Goal: Consume media (video, audio): Consume media (video, audio)

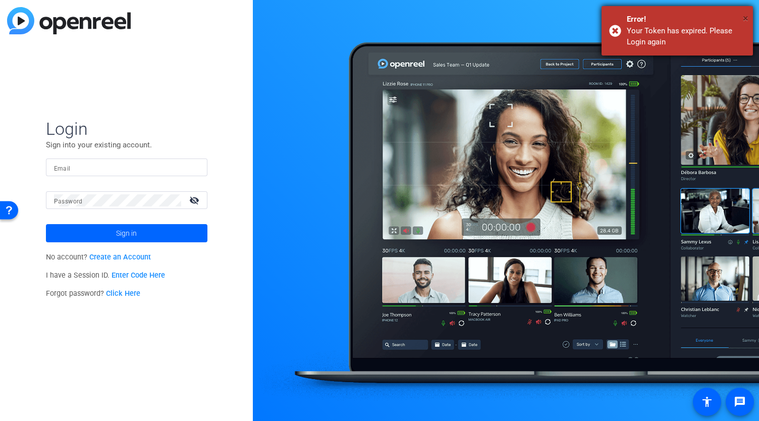
click at [748, 18] on span "×" at bounding box center [746, 18] width 6 height 12
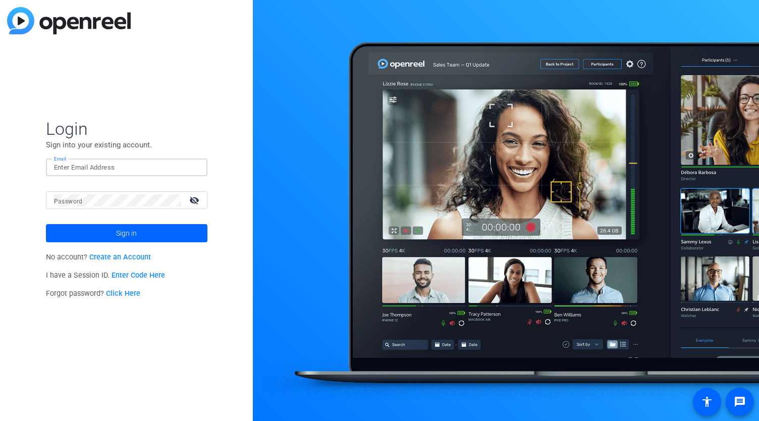
click at [102, 167] on input "Email" at bounding box center [126, 168] width 145 height 12
type input "[PERSON_NAME][EMAIL_ADDRESS][DOMAIN_NAME]"
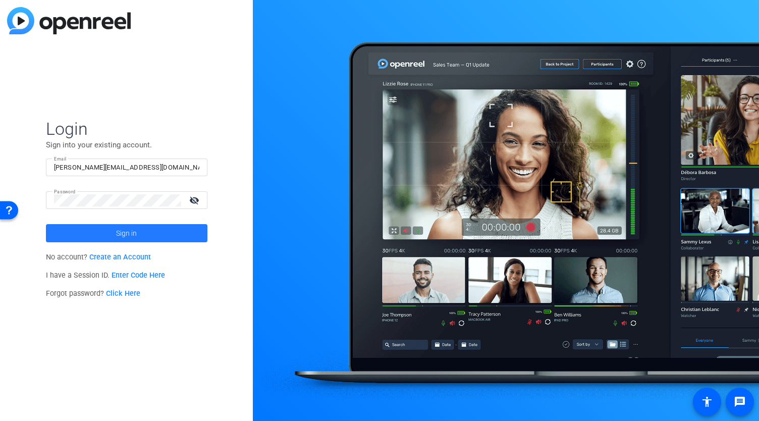
click at [111, 236] on span at bounding box center [127, 233] width 162 height 24
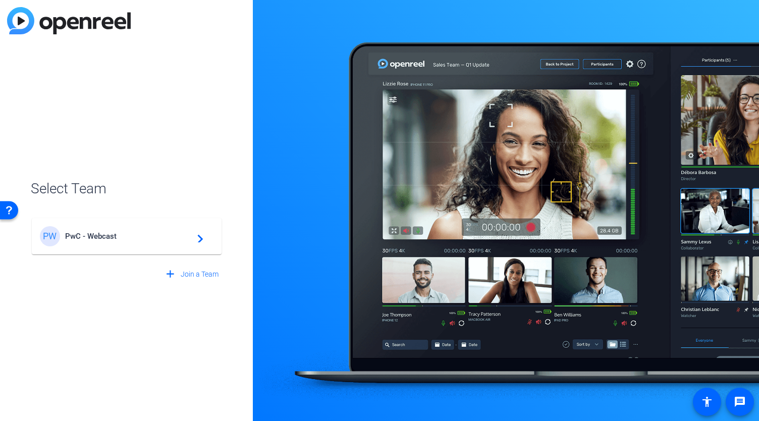
click at [111, 236] on span "PwC - Webcast" at bounding box center [128, 236] width 126 height 9
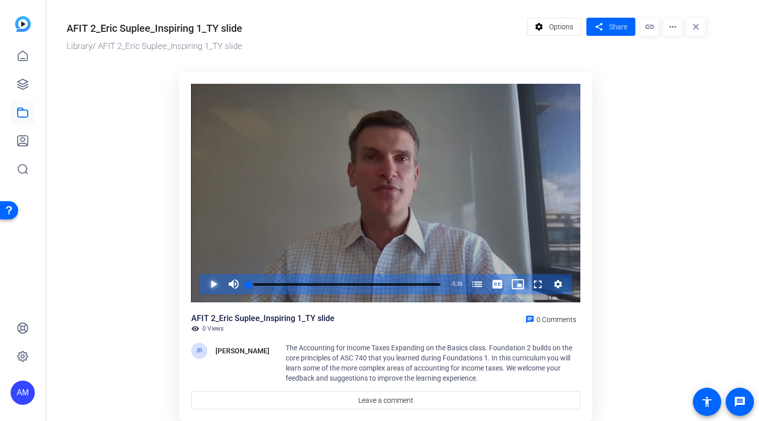
click at [203, 286] on span "Video Player" at bounding box center [203, 284] width 0 height 20
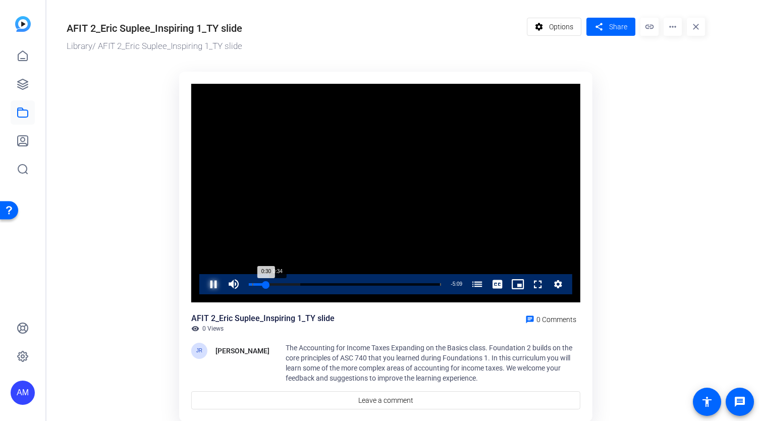
click at [266, 286] on div "0:30" at bounding box center [257, 284] width 17 height 3
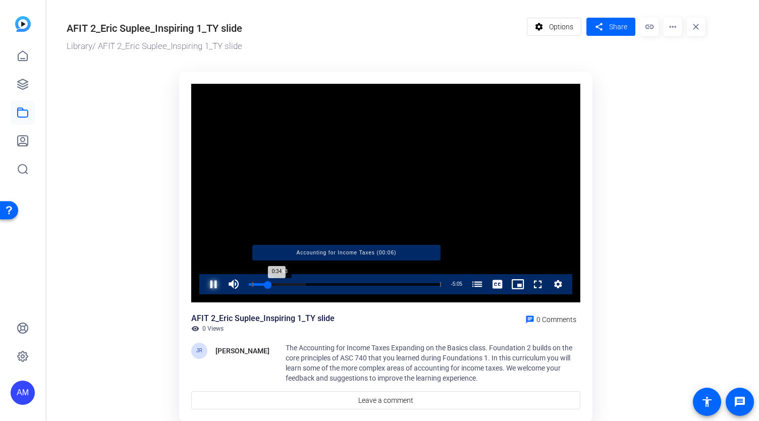
click at [273, 285] on div "Loaded : 29.66% 0:43 0:34 Accounting for Income Taxes (00:06)" at bounding box center [345, 284] width 192 height 3
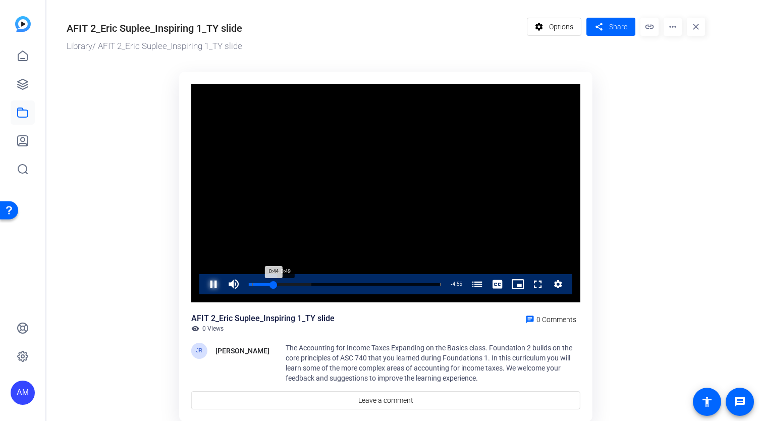
click at [274, 285] on div "0:44" at bounding box center [261, 284] width 25 height 3
click at [277, 285] on div "0:49" at bounding box center [263, 284] width 28 height 3
click at [274, 285] on div "0:45" at bounding box center [262, 284] width 26 height 3
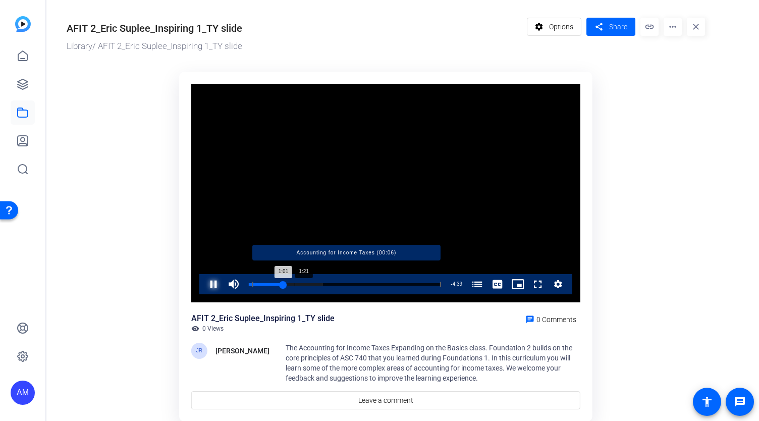
click at [294, 286] on div "Loaded : 38.61% 1:21 1:01 Accounting for Income Taxes (00:06)" at bounding box center [345, 284] width 192 height 3
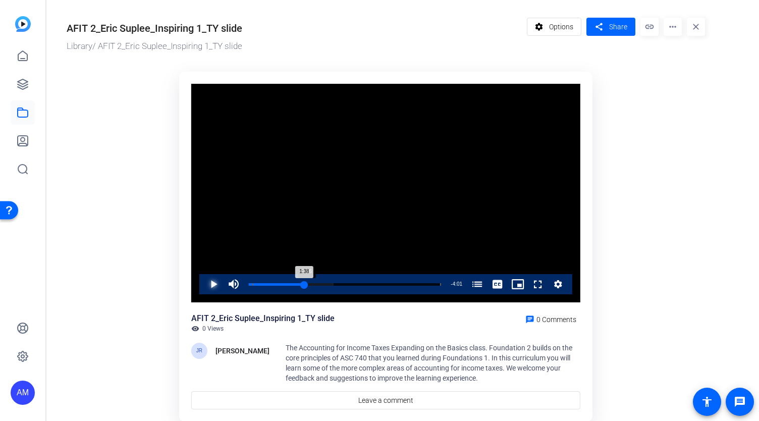
click at [304, 286] on div "Loaded : 44.26% 1:36 1:38 Accounting for Income Taxes (00:06)" at bounding box center [345, 284] width 202 height 20
click at [312, 286] on div "Loaded : 47.09% 1:47 1:38 Accounting for Income Taxes (00:06)" at bounding box center [345, 284] width 202 height 20
click at [319, 286] on div "Loaded : 53.22% 2:04 2:04 Accounting for Income Taxes (00:06)" at bounding box center [345, 284] width 202 height 20
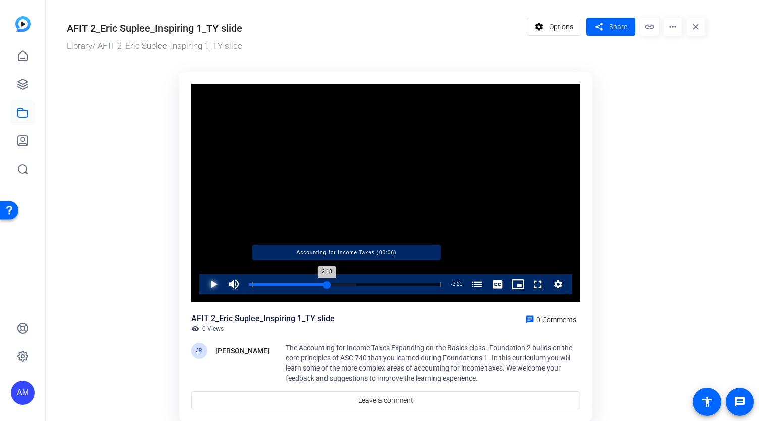
click at [327, 285] on div "Loaded : 56.04% 2:14 2:18 Accounting for Income Taxes (00:06)" at bounding box center [345, 284] width 192 height 3
click at [335, 285] on div "Loaded : 58.87% 2:32 2:18 Accounting for Income Taxes (00:06)" at bounding box center [345, 284] width 192 height 3
click at [347, 285] on div "Loaded : 64.99% 2:52 2:33 Accounting for Income Taxes (00:06)" at bounding box center [345, 284] width 192 height 3
click at [354, 286] on div "Loaded : 70.65% 3:06 2:54 Accounting for Income Taxes (00:06)" at bounding box center [345, 284] width 192 height 3
click at [355, 285] on div "3:07" at bounding box center [302, 284] width 106 height 3
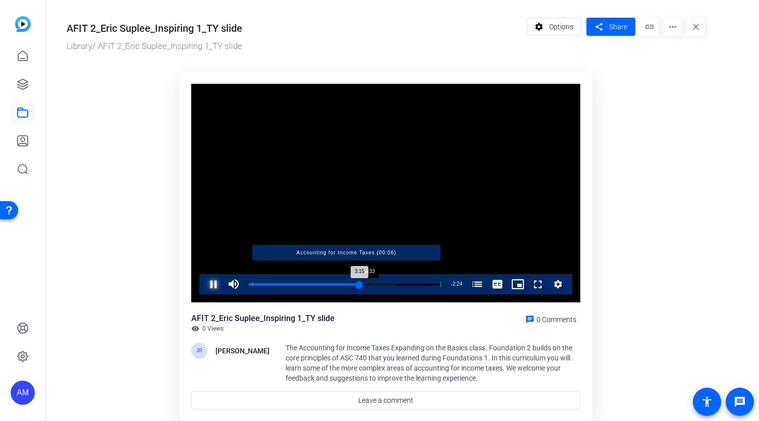
click at [370, 285] on div "Loaded : 76.77% 3:33 3:15 Accounting for Income Taxes (00:06)" at bounding box center [345, 284] width 192 height 3
click at [380, 285] on div "Loaded : 82.42% 3:50 3:33 Accounting for Income Taxes (00:06)" at bounding box center [345, 284] width 192 height 3
drag, startPoint x: 380, startPoint y: 285, endPoint x: 385, endPoint y: 286, distance: 5.3
click at [385, 286] on div "Loaded : 0.00% 3:58 3:11 Accounting for Income Taxes (00:06)" at bounding box center [345, 284] width 192 height 3
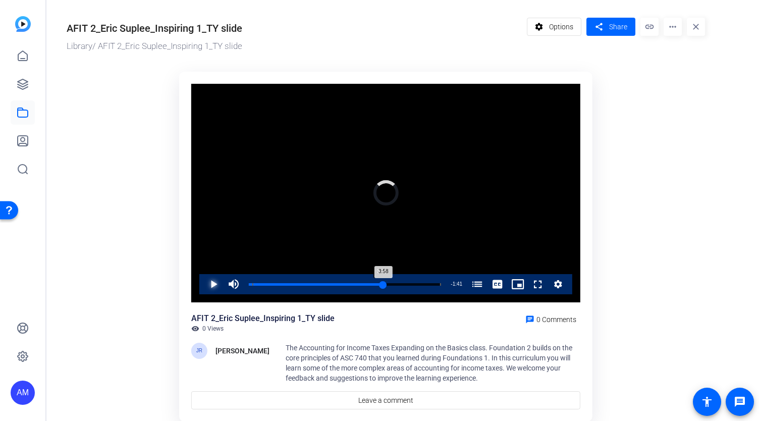
click at [379, 284] on div "3:58" at bounding box center [316, 284] width 135 height 3
click at [203, 286] on span "Video Player" at bounding box center [203, 284] width 0 height 20
click at [428, 286] on div "Loaded : 91.37% 5:17 4:01 Accounting for Income Taxes (00:06)" at bounding box center [345, 284] width 202 height 20
click at [203, 285] on span "Video Player" at bounding box center [203, 284] width 0 height 20
